Goal: Task Accomplishment & Management: Manage account settings

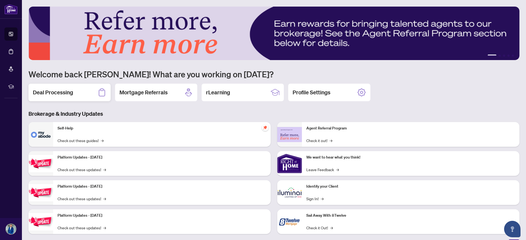
click at [39, 92] on h2 "Deal Processing" at bounding box center [53, 92] width 40 height 8
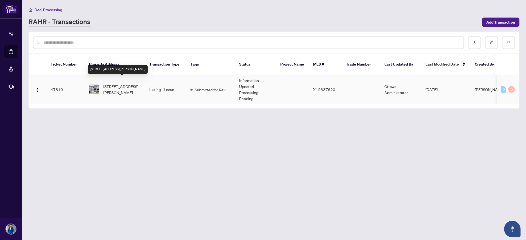
click at [116, 84] on span "[STREET_ADDRESS][PERSON_NAME]" at bounding box center [121, 89] width 37 height 12
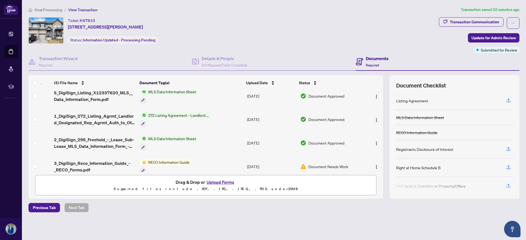
scroll to position [37, 0]
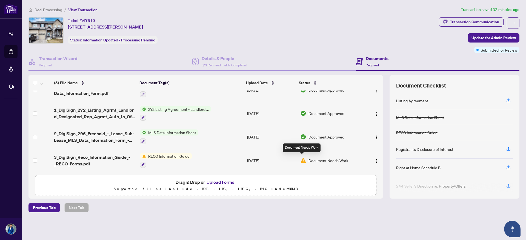
click at [303, 159] on img at bounding box center [303, 160] width 6 height 6
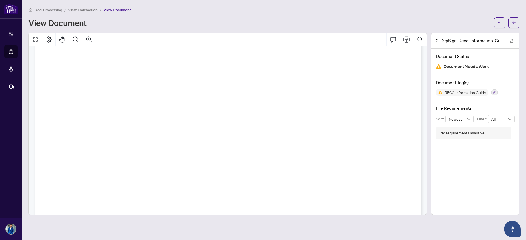
scroll to position [6265, 0]
click at [515, 22] on icon "arrow-left" at bounding box center [513, 22] width 3 height 3
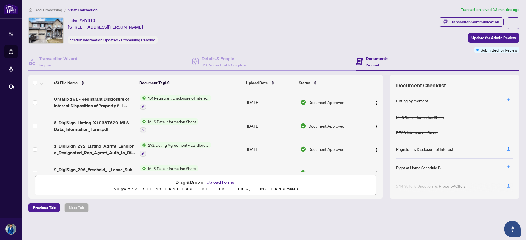
scroll to position [37, 0]
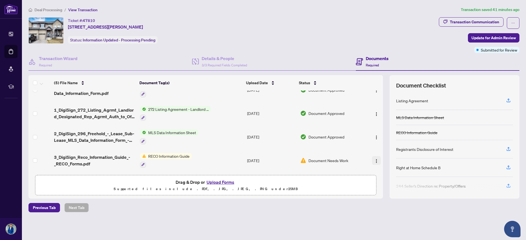
click at [374, 159] on img "button" at bounding box center [376, 161] width 4 height 4
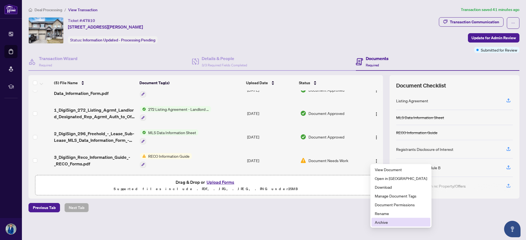
click at [379, 224] on span "Archive" at bounding box center [401, 222] width 52 height 6
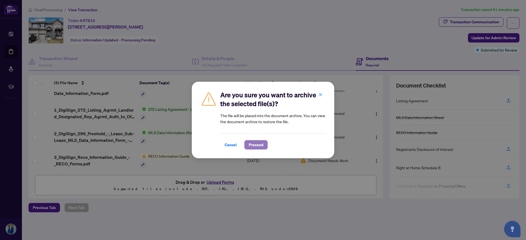
click at [253, 146] on span "Proceed" at bounding box center [256, 144] width 15 height 9
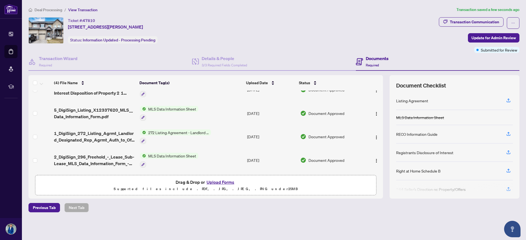
scroll to position [0, 0]
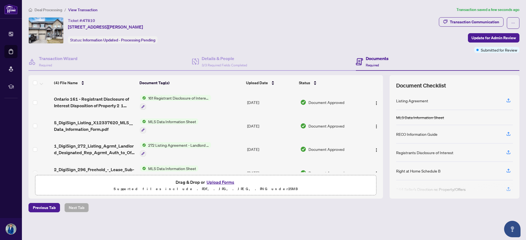
click at [228, 179] on button "Upload Forms" at bounding box center [220, 181] width 31 height 7
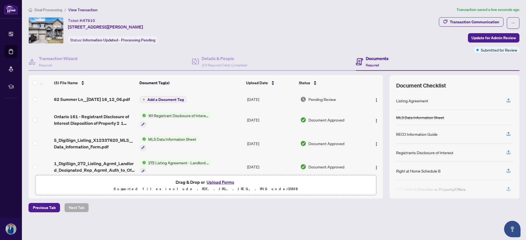
click at [149, 101] on span "Add a Document Tag" at bounding box center [165, 99] width 36 height 4
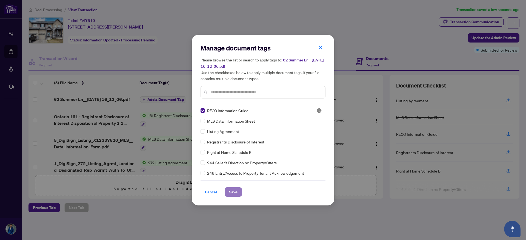
click at [231, 193] on span "Save" at bounding box center [233, 191] width 8 height 9
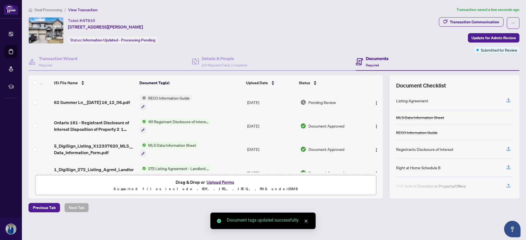
click at [493, 37] on span "Update for Admin Review" at bounding box center [493, 37] width 44 height 9
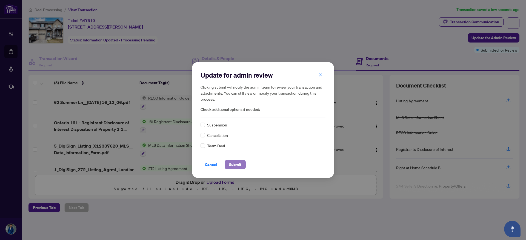
click at [233, 165] on span "Submit" at bounding box center [235, 164] width 12 height 9
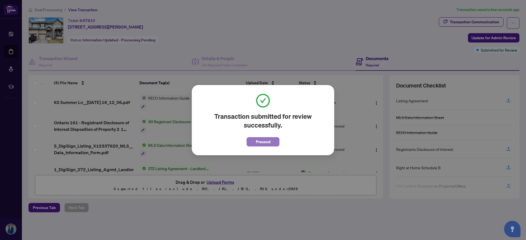
click at [261, 145] on span "Proceed" at bounding box center [263, 141] width 15 height 9
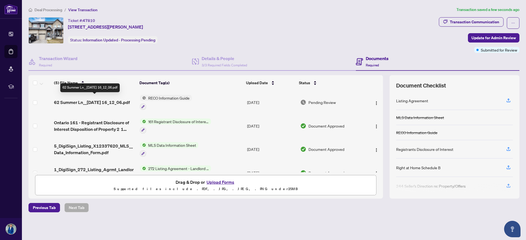
click at [80, 99] on span "62 Summer Ln__[DATE] 16_12_06.pdf" at bounding box center [92, 102] width 76 height 7
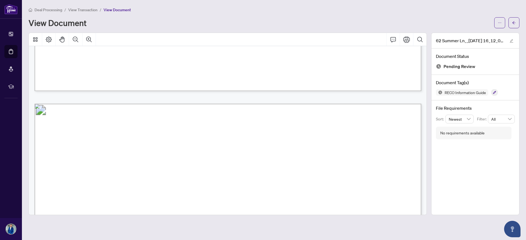
scroll to position [6049, 0]
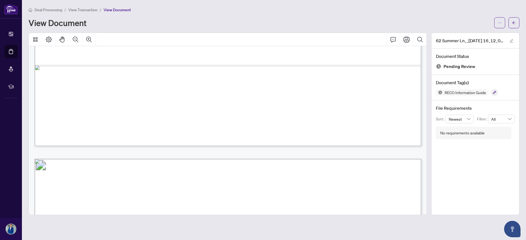
click at [87, 10] on span "View Transaction" at bounding box center [82, 9] width 29 height 5
